Goal: Task Accomplishment & Management: Manage account settings

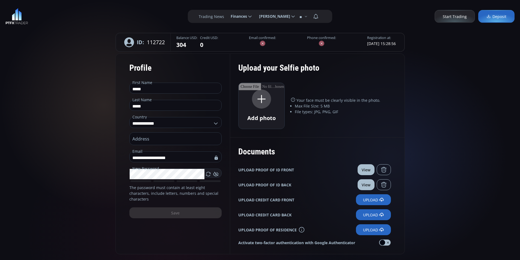
click at [366, 172] on button "View" at bounding box center [366, 169] width 17 height 11
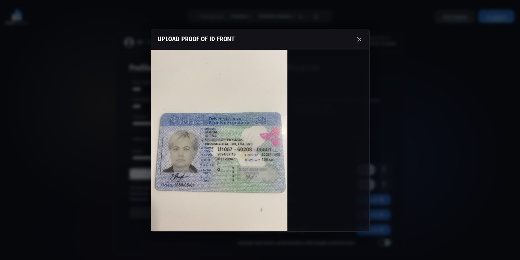
click at [361, 38] on icon at bounding box center [359, 39] width 7 height 7
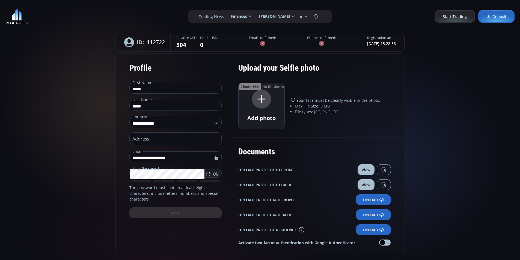
click at [441, 136] on div "**********" at bounding box center [260, 262] width 520 height 525
click at [247, 15] on span "Finances" at bounding box center [237, 16] width 20 height 11
click at [226, 15] on input "********" at bounding box center [226, 17] width 0 height 6
click at [247, 44] on label "Withdrawal" at bounding box center [241, 41] width 26 height 8
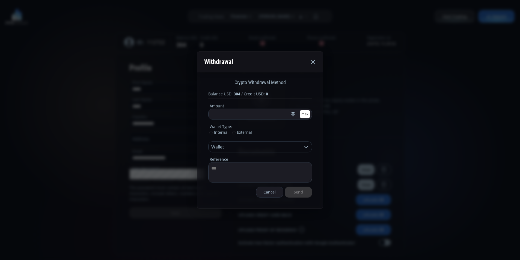
click at [234, 132] on span "External" at bounding box center [242, 132] width 20 height 5
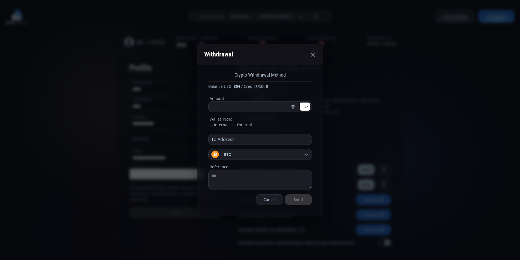
click at [214, 125] on span "Internal" at bounding box center [218, 124] width 19 height 5
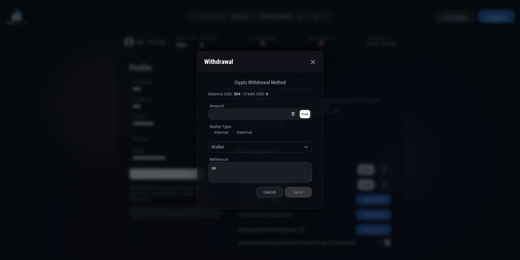
click at [312, 61] on icon at bounding box center [313, 62] width 7 height 7
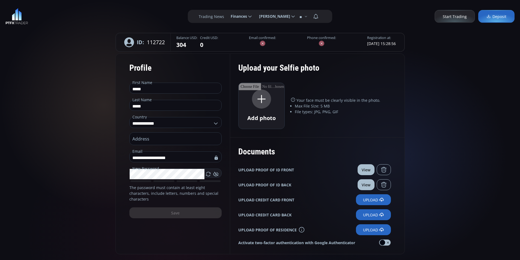
click at [324, 128] on div "Add photo Your face must be clearly visible in the photo. Max File Size: 5 MB F…" at bounding box center [314, 106] width 153 height 46
click at [297, 113] on li "File types: JPG, PNG, GIF" at bounding box center [343, 112] width 96 height 6
click at [306, 113] on li "File types: JPG, PNG, GIF" at bounding box center [343, 112] width 96 height 6
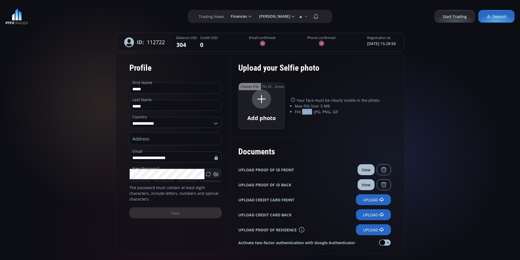
click at [315, 113] on li "File types: JPG, PNG, GIF" at bounding box center [343, 112] width 96 height 6
click at [326, 112] on li "File types: JPG, PNG, GIF" at bounding box center [343, 112] width 96 height 6
click at [333, 112] on li "File types: JPG, PNG, GIF" at bounding box center [343, 112] width 96 height 6
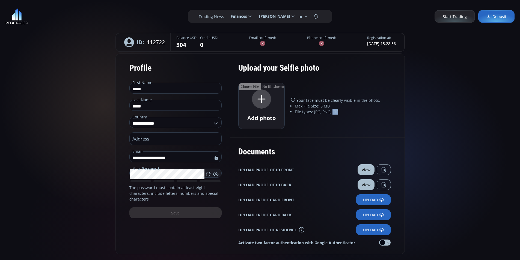
click at [333, 112] on li "File types: JPG, PNG, GIF" at bounding box center [343, 112] width 96 height 6
click at [299, 106] on li "Max File Size: 5 MB" at bounding box center [343, 106] width 96 height 6
click at [306, 107] on li "Max File Size: 5 MB" at bounding box center [343, 106] width 96 height 6
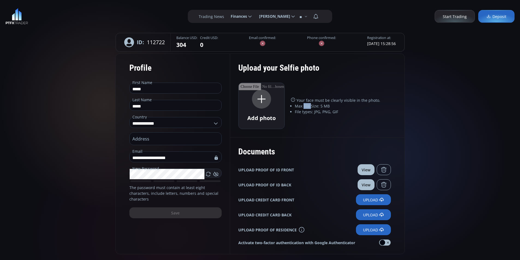
click at [313, 109] on li "File types: JPG, PNG, GIF" at bounding box center [343, 112] width 96 height 6
click at [313, 106] on li "Max File Size: 5 MB" at bounding box center [343, 106] width 96 height 6
click at [329, 106] on li "Max File Size: 5 MB" at bounding box center [343, 106] width 96 height 6
click at [326, 106] on li "Max File Size: 5 MB" at bounding box center [343, 106] width 96 height 6
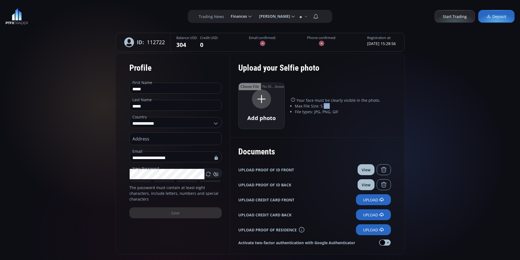
click at [326, 106] on li "Max File Size: 5 MB" at bounding box center [343, 106] width 96 height 6
click at [315, 106] on li "Max File Size: 5 MB" at bounding box center [343, 106] width 96 height 6
click at [306, 106] on li "Max File Size: 5 MB" at bounding box center [343, 106] width 96 height 6
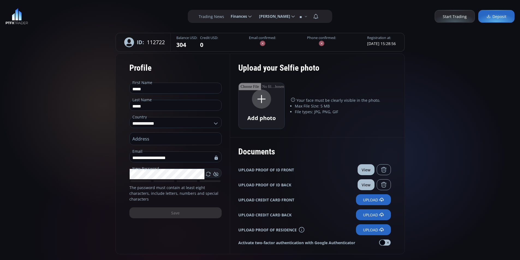
click at [299, 107] on li "Max File Size: 5 MB" at bounding box center [343, 106] width 96 height 6
click at [304, 108] on li "Max File Size: 5 MB" at bounding box center [343, 106] width 96 height 6
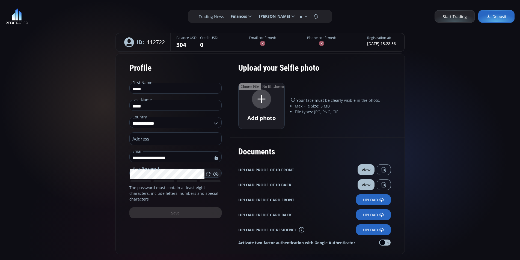
click at [312, 107] on li "Max File Size: 5 MB" at bounding box center [343, 106] width 96 height 6
click at [300, 106] on li "Max File Size: 5 MB" at bounding box center [343, 106] width 96 height 6
click at [306, 106] on li "Max File Size: 5 MB" at bounding box center [343, 106] width 96 height 6
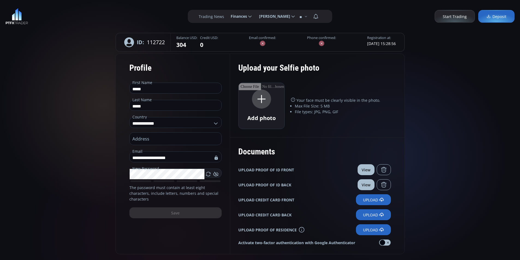
click at [313, 106] on li "Max File Size: 5 MB" at bounding box center [343, 106] width 96 height 6
click at [326, 106] on li "Max File Size: 5 MB" at bounding box center [343, 106] width 96 height 6
click at [313, 105] on li "Max File Size: 5 MB" at bounding box center [343, 106] width 96 height 6
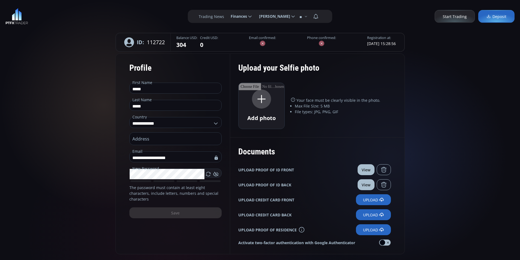
click at [313, 105] on li "Max File Size: 5 MB" at bounding box center [343, 106] width 96 height 6
click at [307, 106] on li "Max File Size: 5 MB" at bounding box center [343, 106] width 96 height 6
click at [300, 106] on li "Max File Size: 5 MB" at bounding box center [343, 106] width 96 height 6
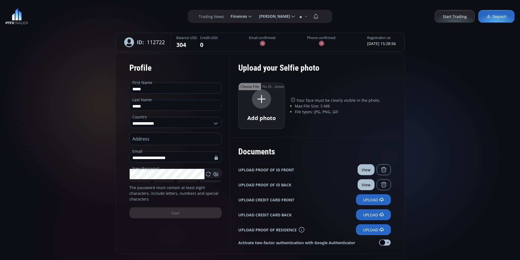
click at [308, 106] on li "Max File Size: 5 MB" at bounding box center [343, 106] width 96 height 6
